Goal: Register for event/course

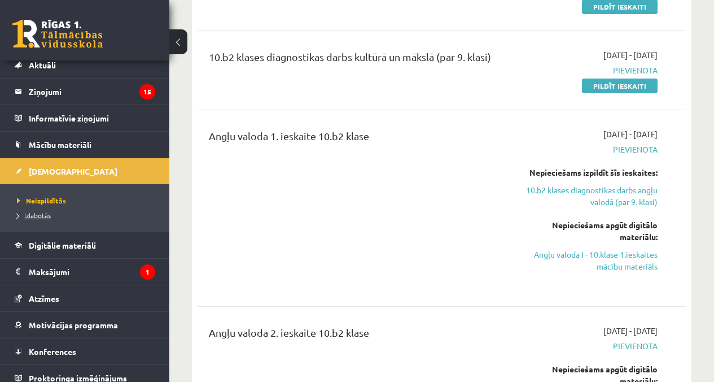
scroll to position [36, 0]
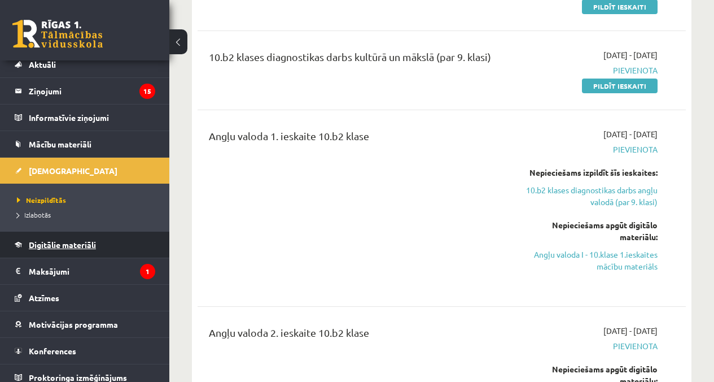
click at [87, 243] on span "Digitālie materiāli" at bounding box center [62, 244] width 67 height 10
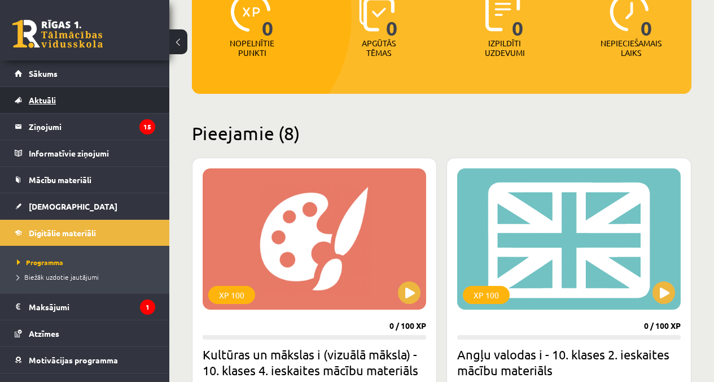
click at [69, 108] on link "Aktuāli" at bounding box center [85, 100] width 141 height 26
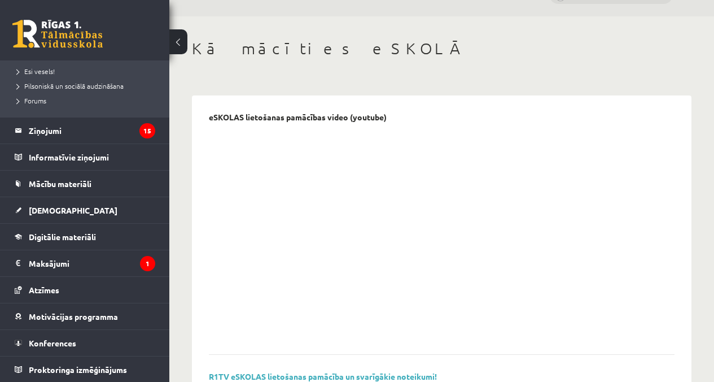
scroll to position [249, 0]
click at [56, 340] on span "Konferences" at bounding box center [52, 342] width 47 height 10
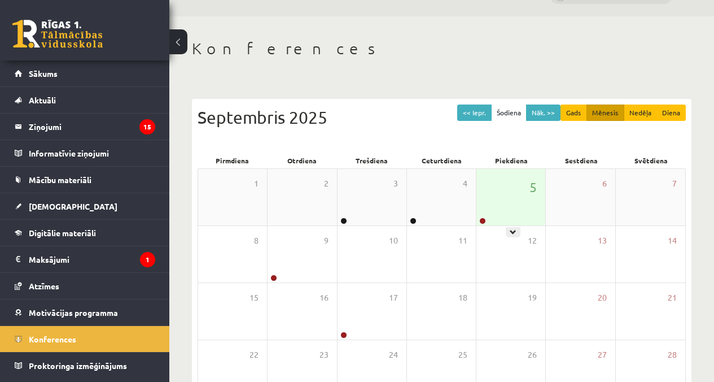
click at [527, 211] on div "5" at bounding box center [510, 197] width 69 height 56
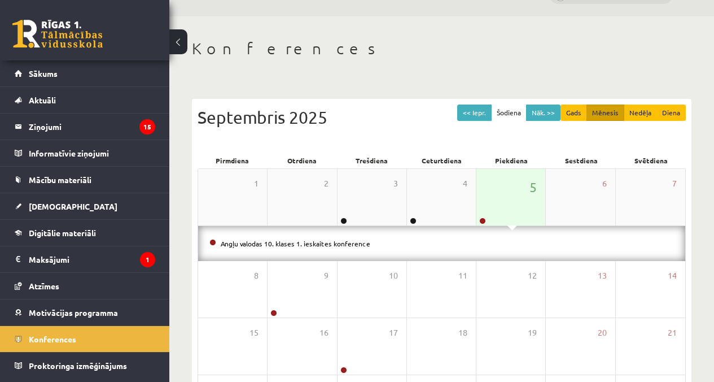
click at [489, 212] on div "5" at bounding box center [510, 197] width 69 height 56
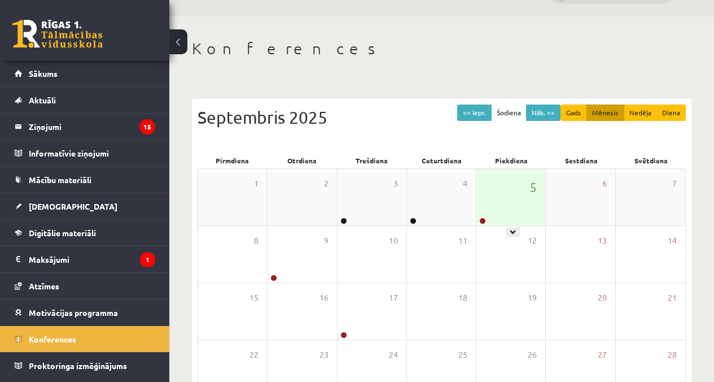
click at [538, 200] on div "5" at bounding box center [510, 197] width 69 height 56
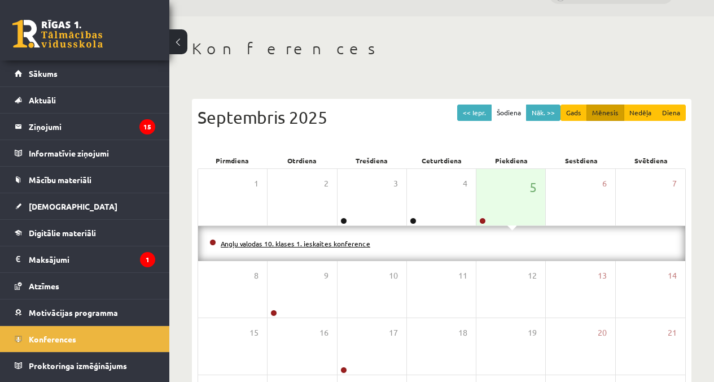
click at [225, 239] on link "Angļu valodas 10. klases 1. ieskaites konference" at bounding box center [296, 243] width 150 height 9
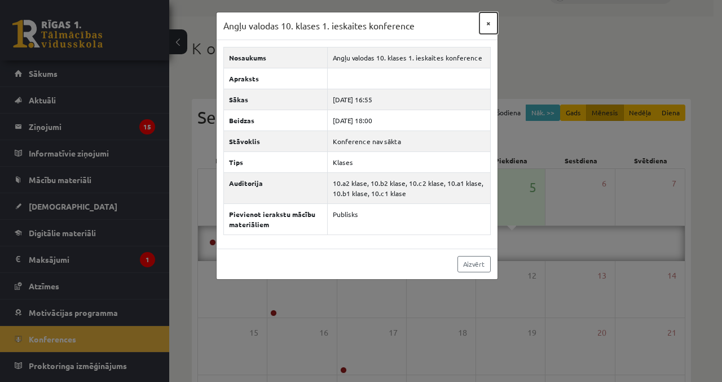
click at [489, 23] on button "×" at bounding box center [489, 22] width 18 height 21
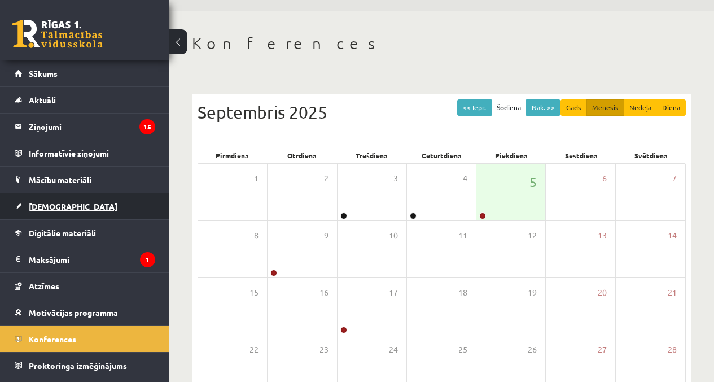
scroll to position [82, 0]
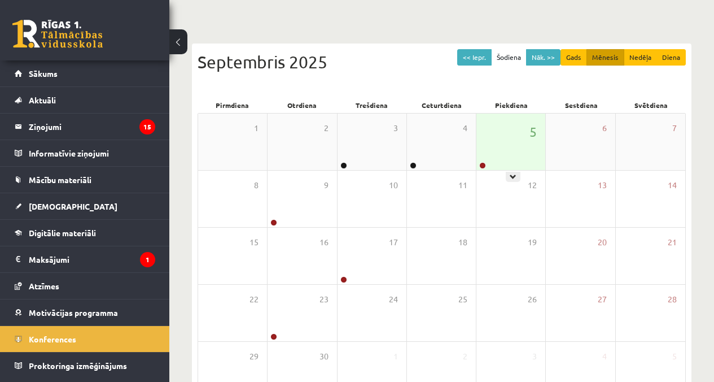
click at [507, 137] on div "5" at bounding box center [510, 141] width 69 height 56
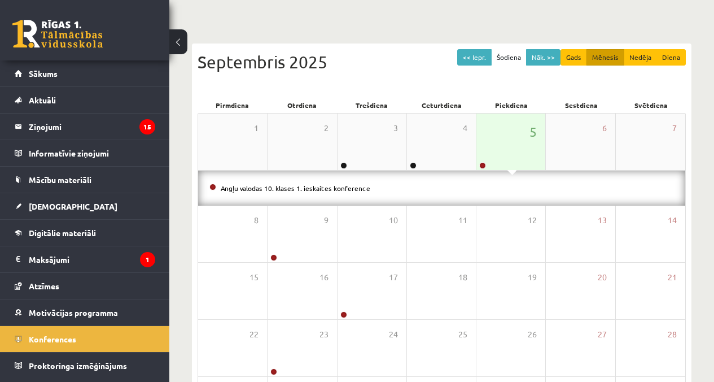
click at [506, 139] on div "5" at bounding box center [510, 141] width 69 height 56
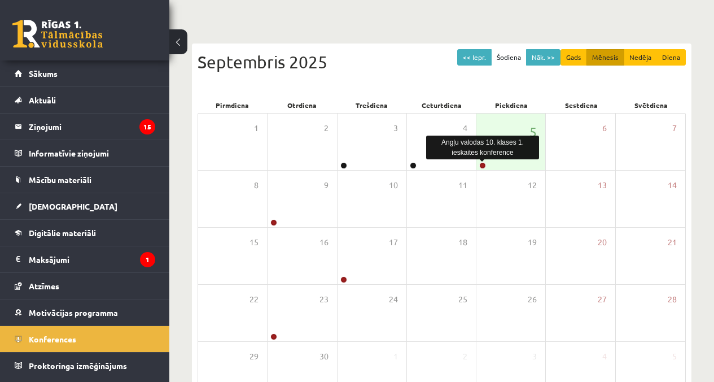
click at [480, 160] on div "5" at bounding box center [510, 141] width 69 height 56
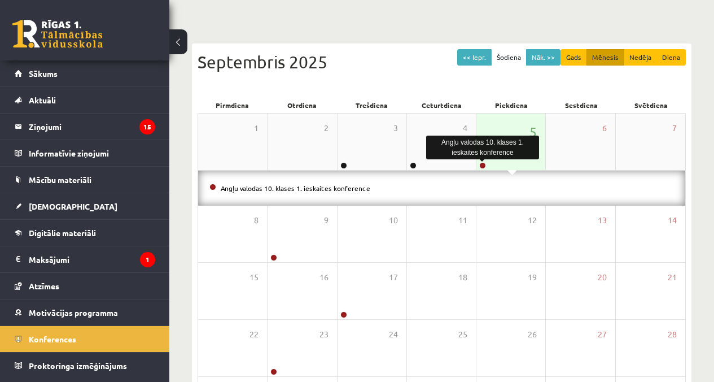
click at [481, 164] on link at bounding box center [482, 165] width 7 height 7
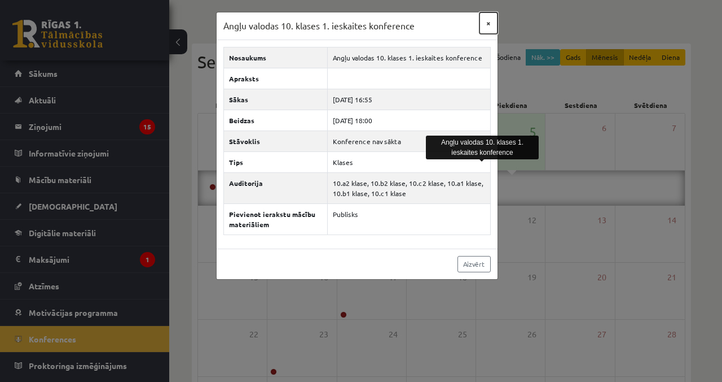
click at [490, 22] on button "×" at bounding box center [489, 22] width 18 height 21
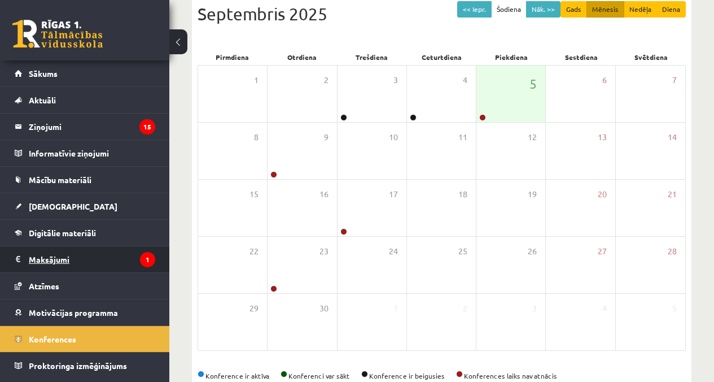
scroll to position [125, 0]
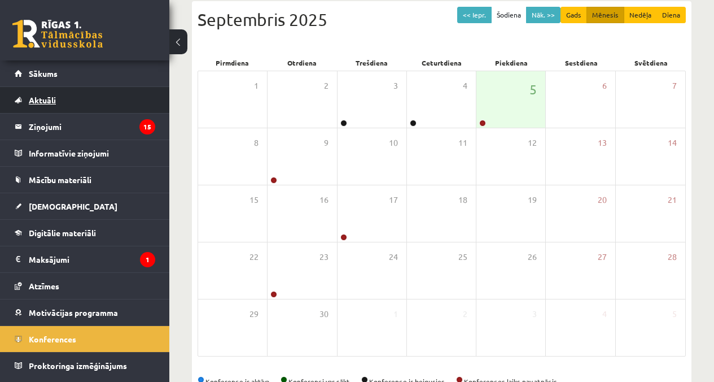
click at [112, 104] on link "Aktuāli" at bounding box center [85, 100] width 141 height 26
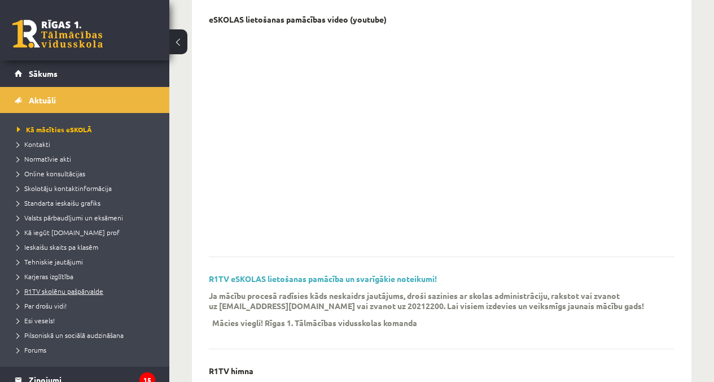
click at [55, 287] on span "R1TV skolēnu pašpārvalde" at bounding box center [60, 290] width 86 height 9
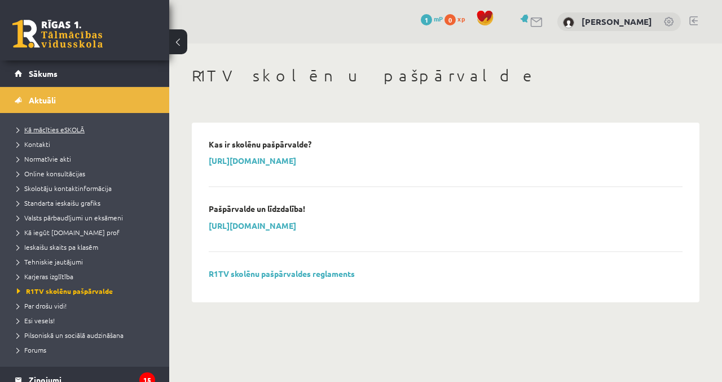
click at [43, 130] on span "Kā mācīties eSKOLĀ" at bounding box center [51, 129] width 68 height 9
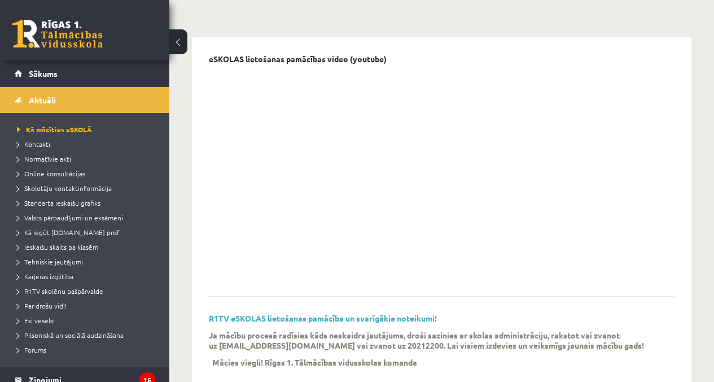
scroll to position [20, 0]
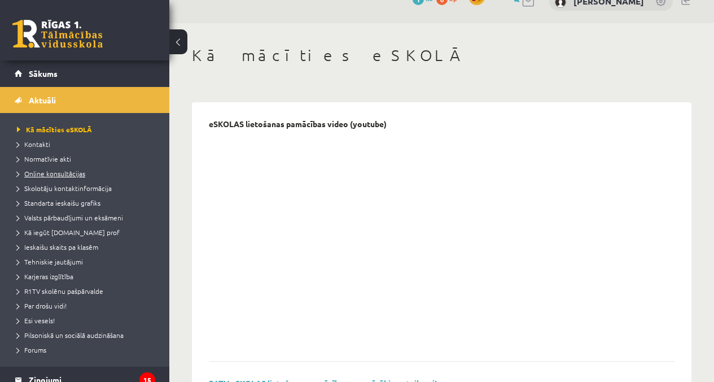
click at [67, 170] on span "Online konsultācijas" at bounding box center [51, 173] width 68 height 9
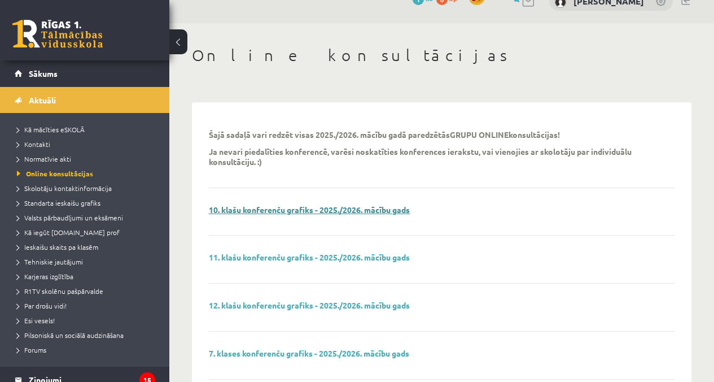
click at [231, 212] on link "10. klašu konferenču grafiks - 2025./2026. mācību gads" at bounding box center [309, 209] width 201 height 10
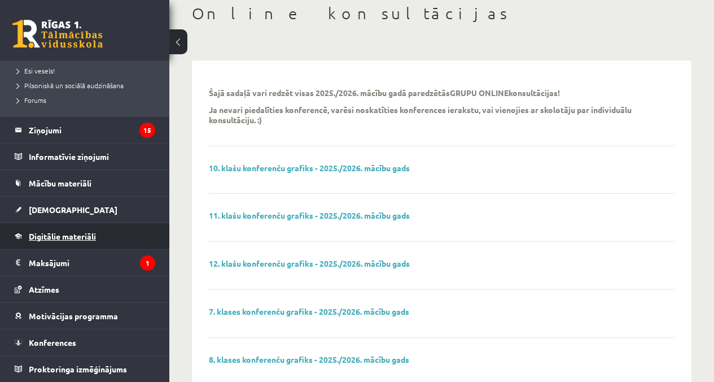
scroll to position [64, 0]
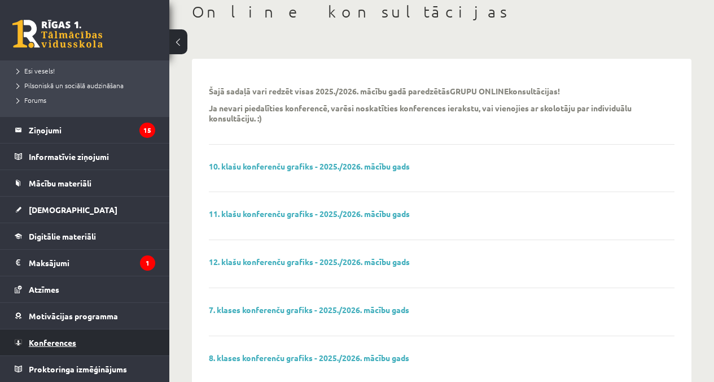
click at [62, 344] on span "Konferences" at bounding box center [52, 342] width 47 height 10
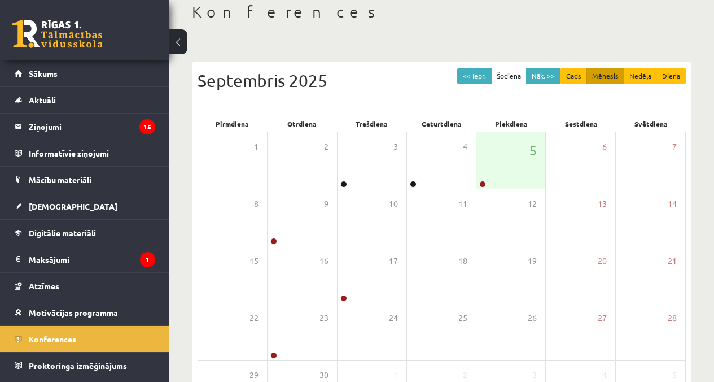
click at [180, 49] on button at bounding box center [178, 41] width 18 height 25
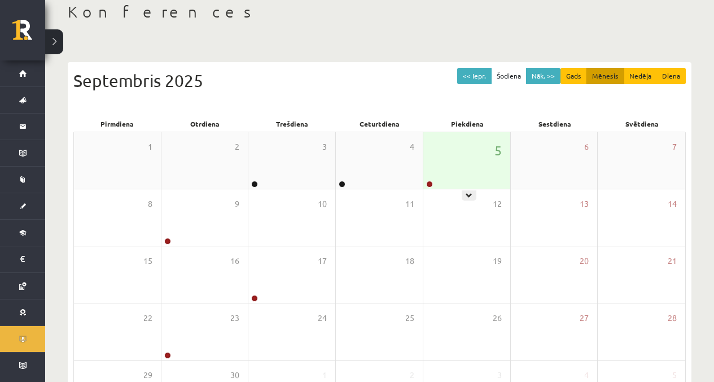
click at [432, 169] on div "5" at bounding box center [466, 160] width 87 height 56
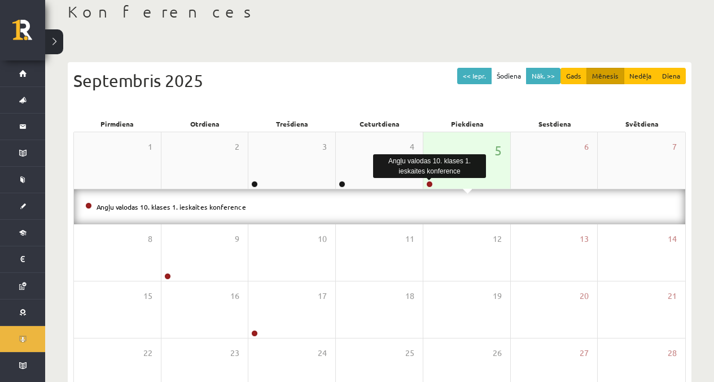
click at [428, 185] on link at bounding box center [429, 184] width 7 height 7
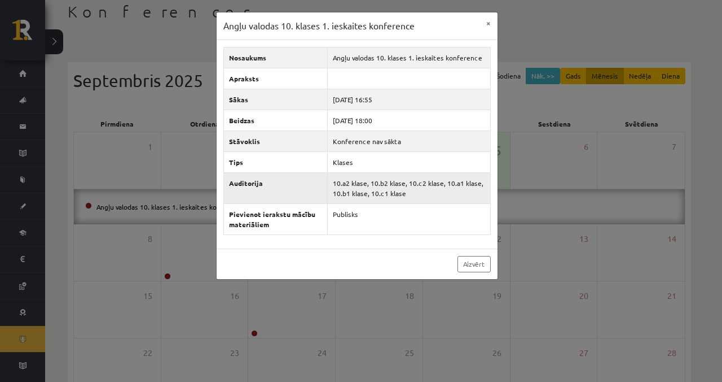
click at [382, 200] on td "10.a2 klase, 10.b2 klase, 10.c2 klase, 10.a1 klase, 10.b1 klase, 10.c1 klase" at bounding box center [409, 187] width 163 height 31
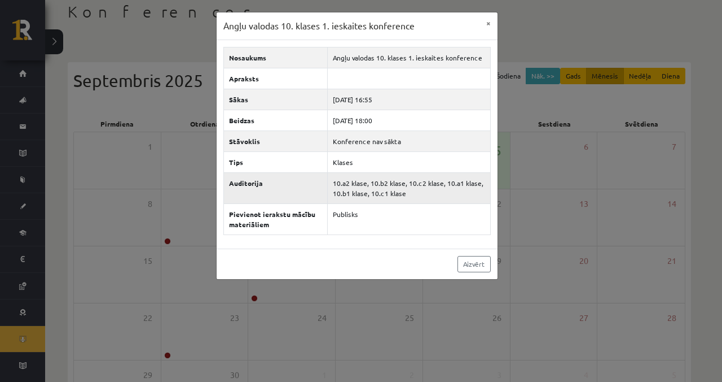
click at [376, 190] on td "10.a2 klase, 10.b2 klase, 10.c2 klase, 10.a1 klase, 10.b1 klase, 10.c1 klase" at bounding box center [409, 187] width 163 height 31
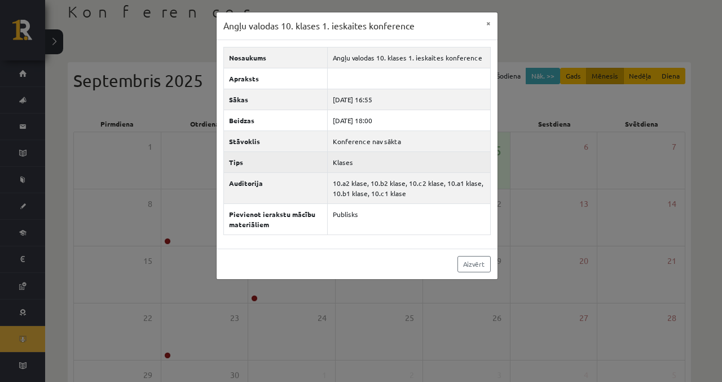
click at [303, 171] on th "Tips" at bounding box center [276, 161] width 104 height 21
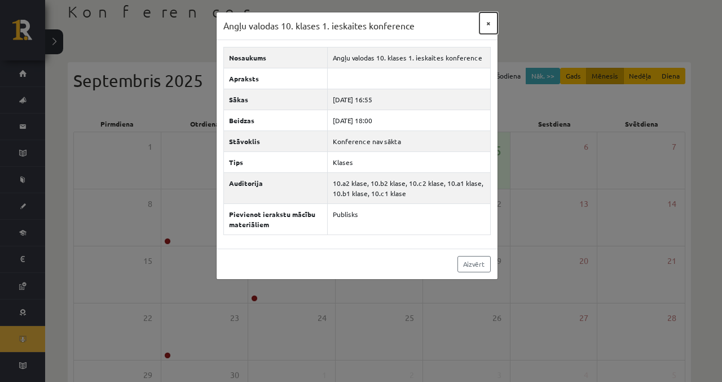
click at [494, 25] on button "×" at bounding box center [489, 22] width 18 height 21
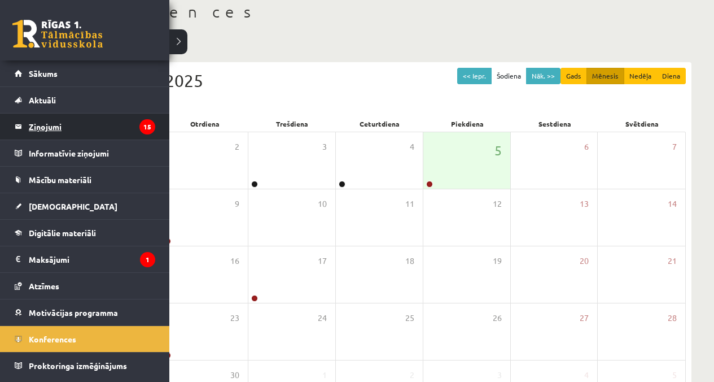
click at [56, 123] on legend "Ziņojumi 15" at bounding box center [92, 126] width 126 height 26
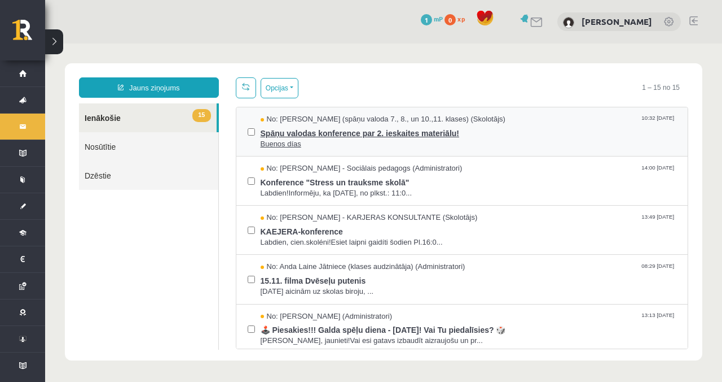
click at [326, 133] on span "Spāņu valodas konference par 2. ieskaites materiālu!" at bounding box center [469, 132] width 417 height 14
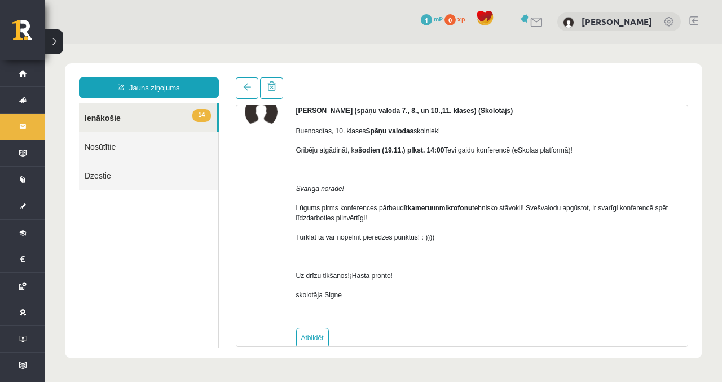
scroll to position [61, 0]
click at [236, 77] on div at bounding box center [259, 87] width 47 height 21
click at [239, 86] on link at bounding box center [247, 87] width 23 height 21
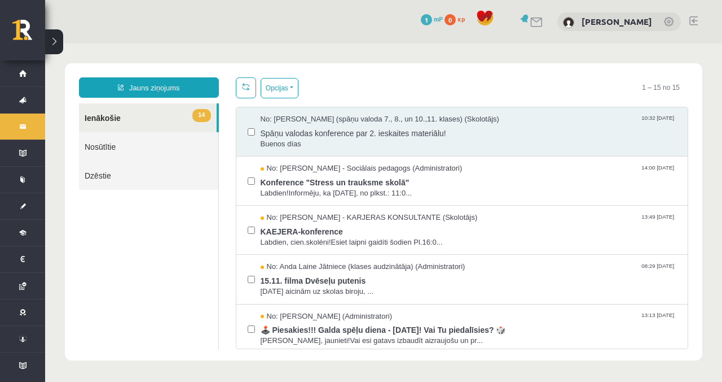
scroll to position [0, 0]
click at [347, 186] on span "Konference "Stress un trauksme skolā"" at bounding box center [469, 181] width 417 height 14
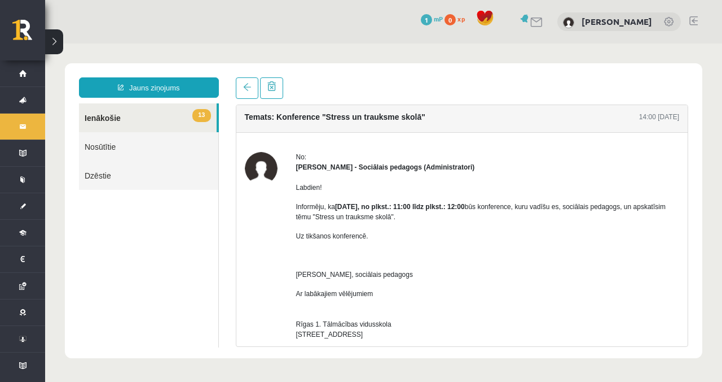
scroll to position [5, 0]
click at [246, 93] on link at bounding box center [247, 87] width 23 height 21
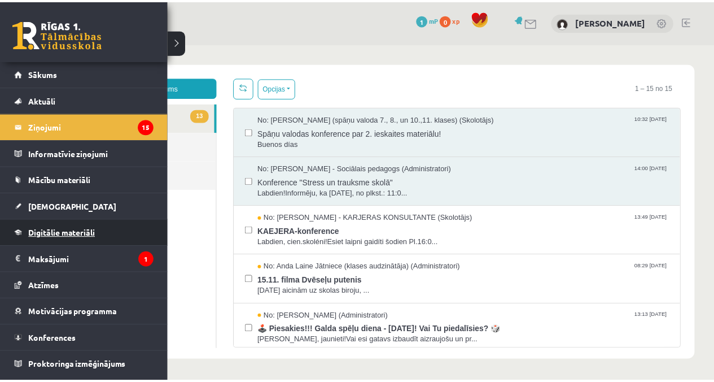
scroll to position [0, 0]
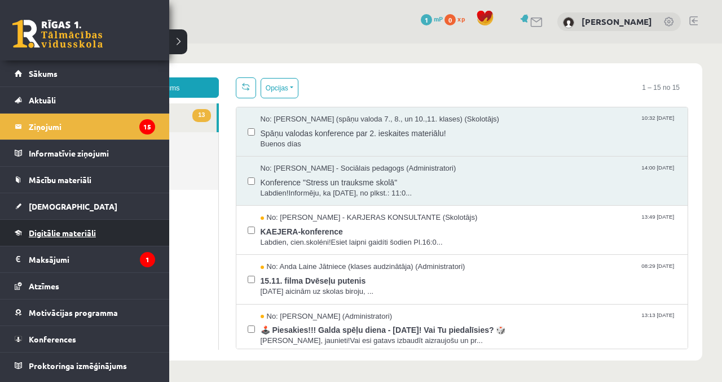
click at [55, 229] on span "Digitālie materiāli" at bounding box center [62, 232] width 67 height 10
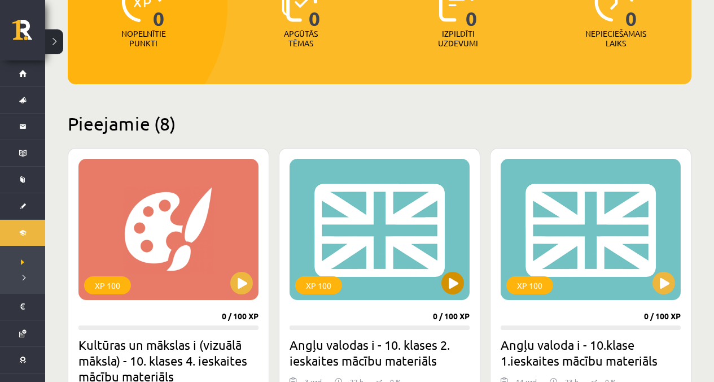
scroll to position [163, 0]
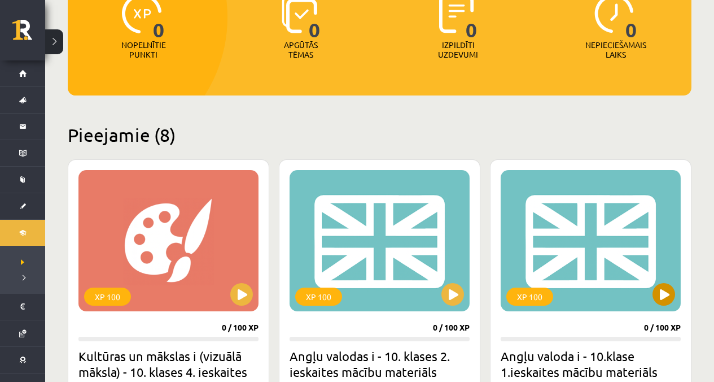
click at [569, 253] on div "XP 100" at bounding box center [591, 240] width 180 height 141
click at [566, 249] on div "XP 100" at bounding box center [591, 240] width 180 height 141
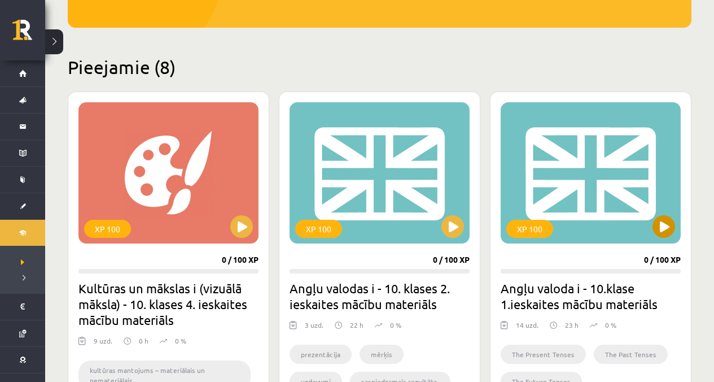
scroll to position [231, 0]
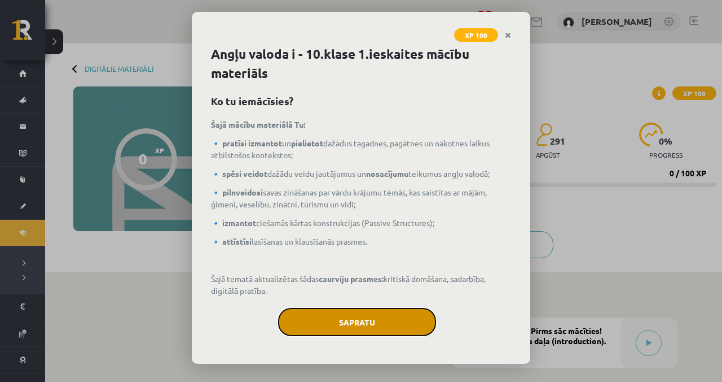
click at [370, 315] on button "Sapratu" at bounding box center [357, 322] width 158 height 28
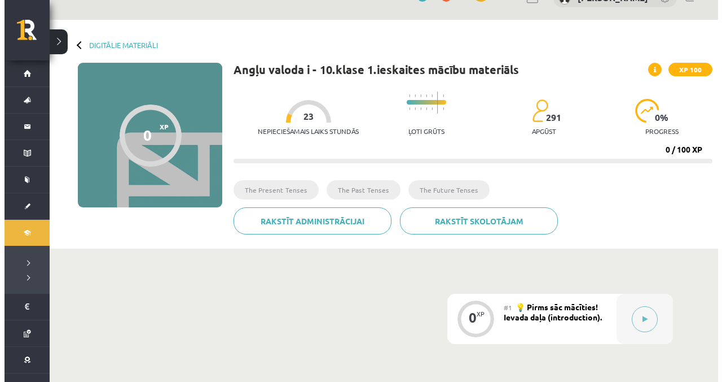
scroll to position [20, 0]
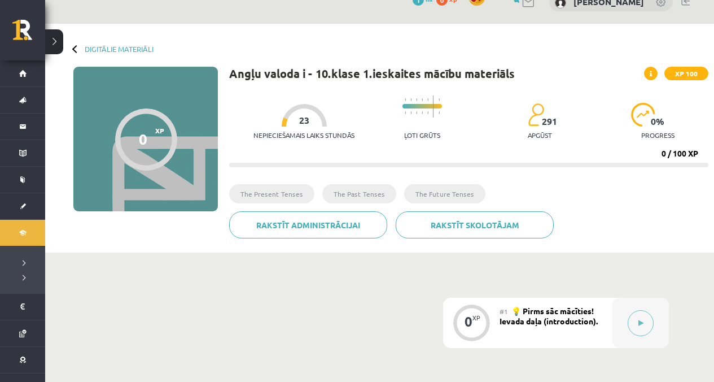
click at [553, 319] on span "💡 Pirms sāc mācīties! Ievada daļa (introduction)." at bounding box center [548, 315] width 98 height 20
click at [480, 321] on div "0 XP" at bounding box center [471, 321] width 34 height 34
click at [632, 322] on button at bounding box center [641, 323] width 26 height 26
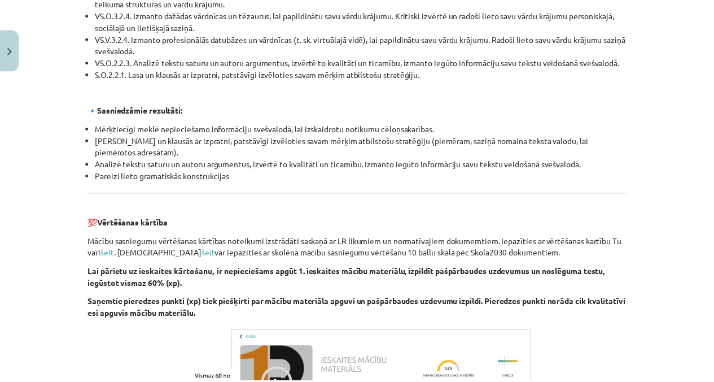
scroll to position [1119, 0]
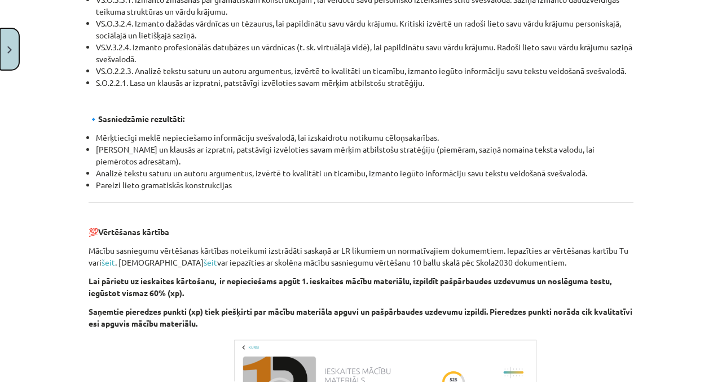
click at [7, 52] on img "Close" at bounding box center [9, 49] width 5 height 7
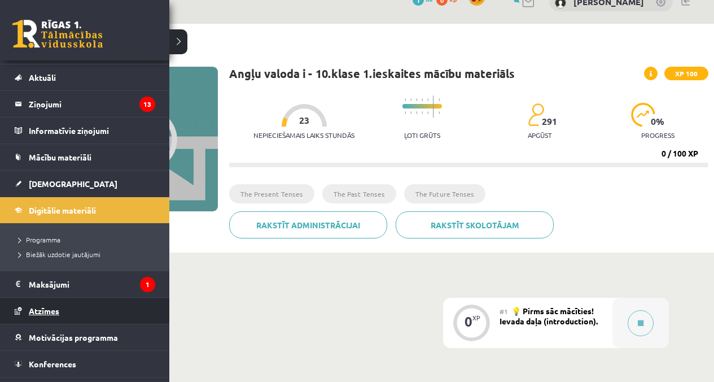
scroll to position [44, 0]
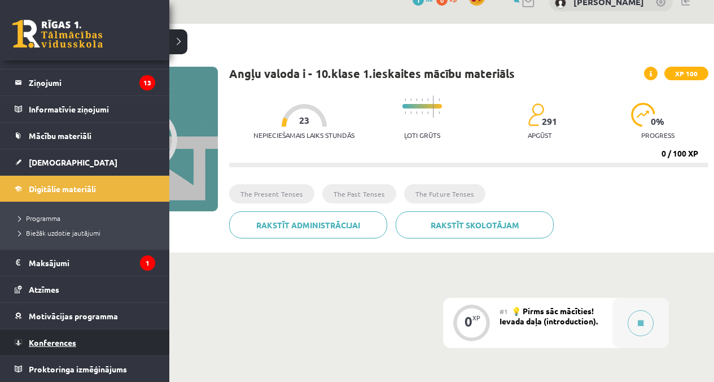
click at [51, 346] on span "Konferences" at bounding box center [52, 342] width 47 height 10
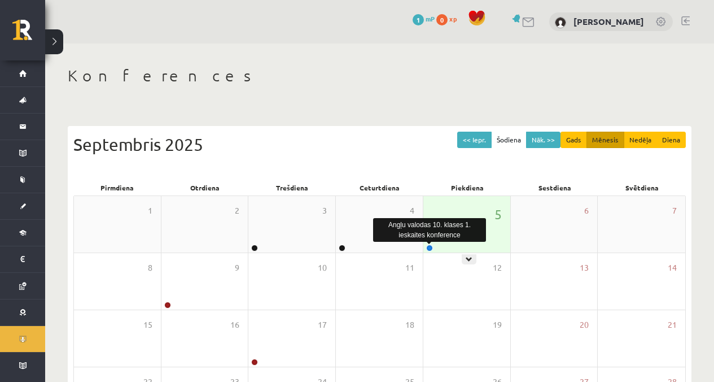
click at [430, 247] on link at bounding box center [429, 247] width 7 height 7
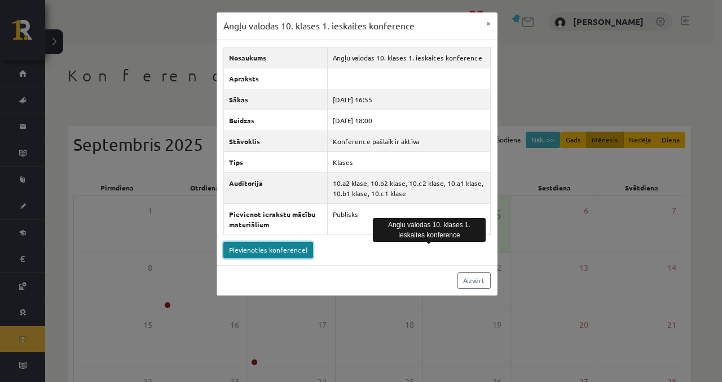
click at [233, 251] on link "Pievienoties konferencei" at bounding box center [269, 250] width 90 height 16
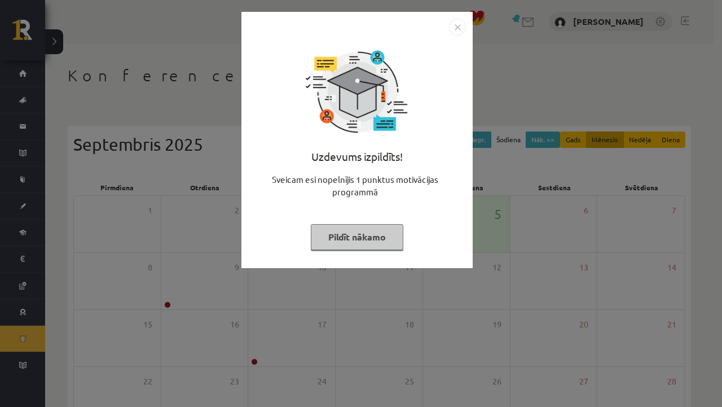
click at [457, 30] on img "Close" at bounding box center [457, 27] width 17 height 17
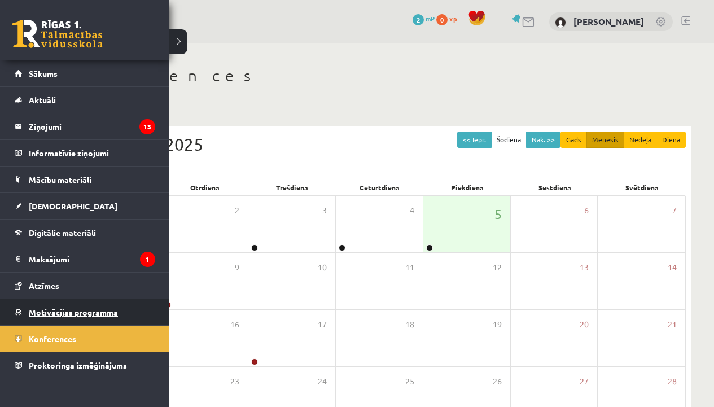
click at [31, 312] on span "Motivācijas programma" at bounding box center [73, 312] width 89 height 10
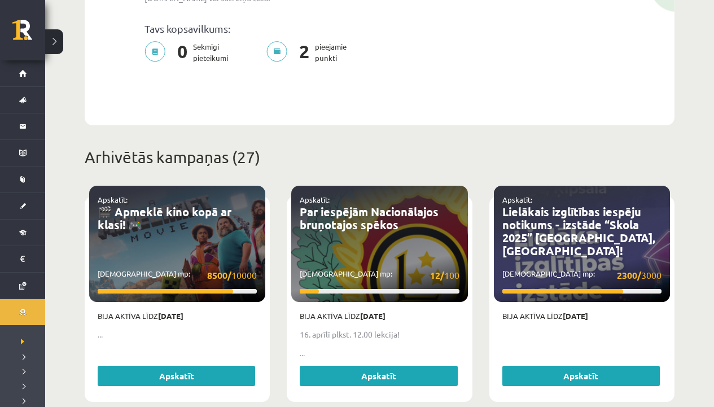
scroll to position [308, 0]
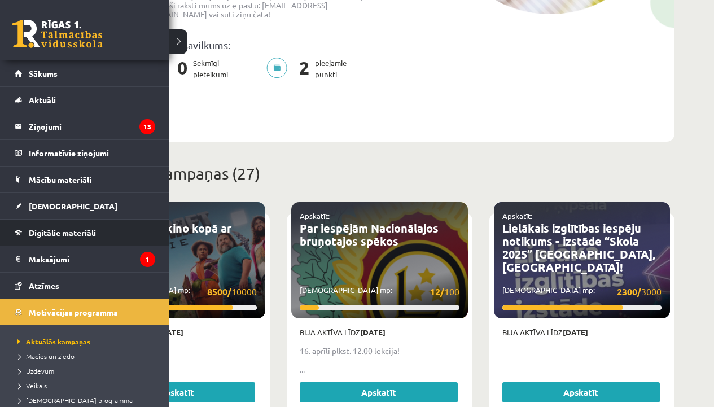
click at [27, 235] on link "Digitālie materiāli" at bounding box center [85, 233] width 141 height 26
